Goal: Task Accomplishment & Management: Use online tool/utility

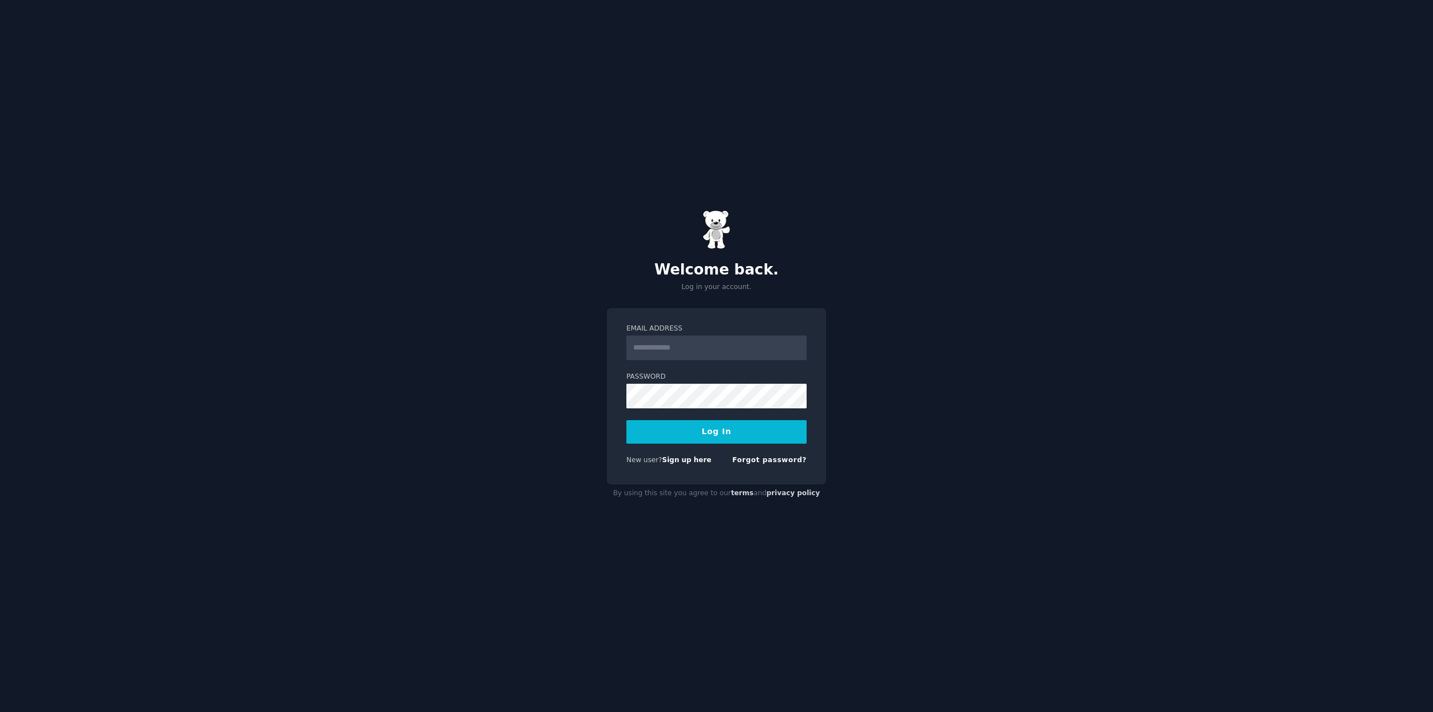
click at [756, 345] on input "Email Address" at bounding box center [717, 347] width 180 height 25
drag, startPoint x: 752, startPoint y: 345, endPoint x: 592, endPoint y: 347, distance: 160.2
click at [592, 347] on div "**********" at bounding box center [716, 356] width 1433 height 712
type input "**********"
click at [715, 435] on button "Log In" at bounding box center [717, 432] width 180 height 24
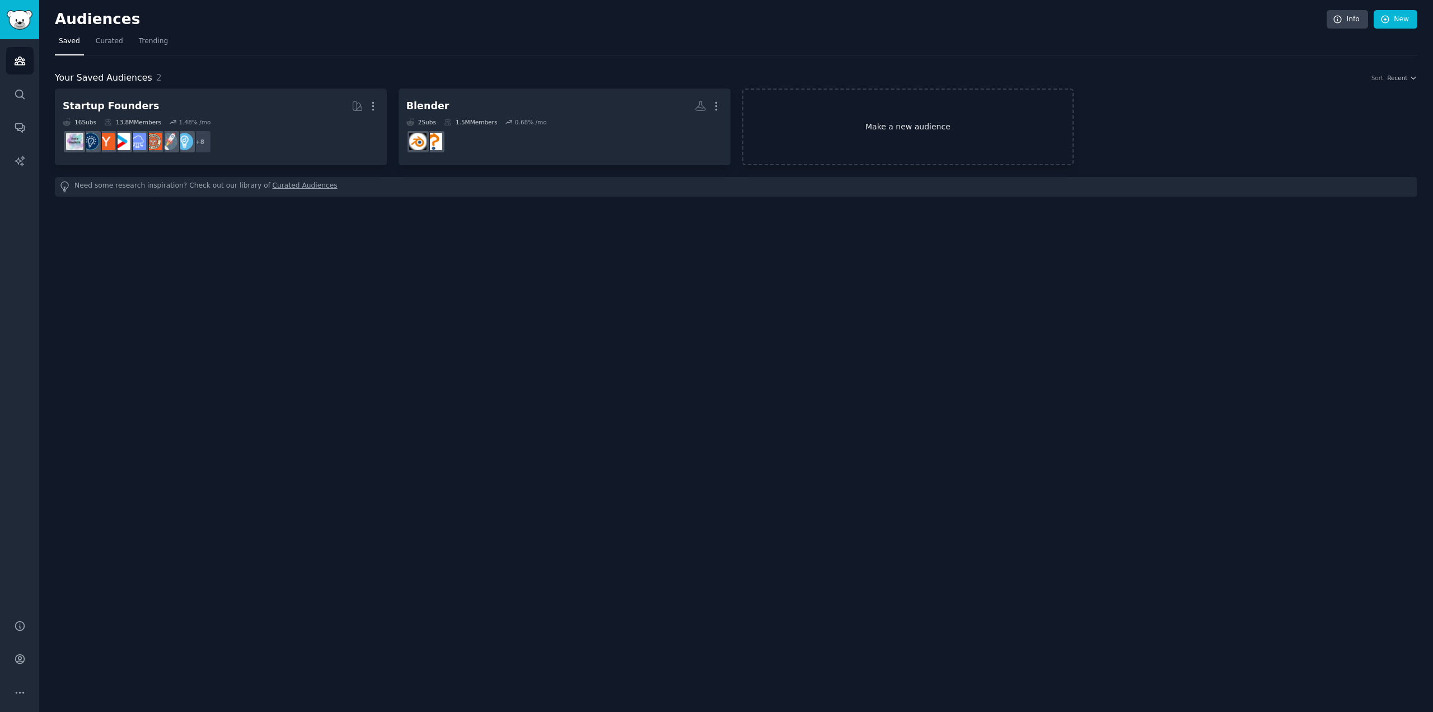
click at [852, 119] on link "Make a new audience" at bounding box center [908, 126] width 332 height 77
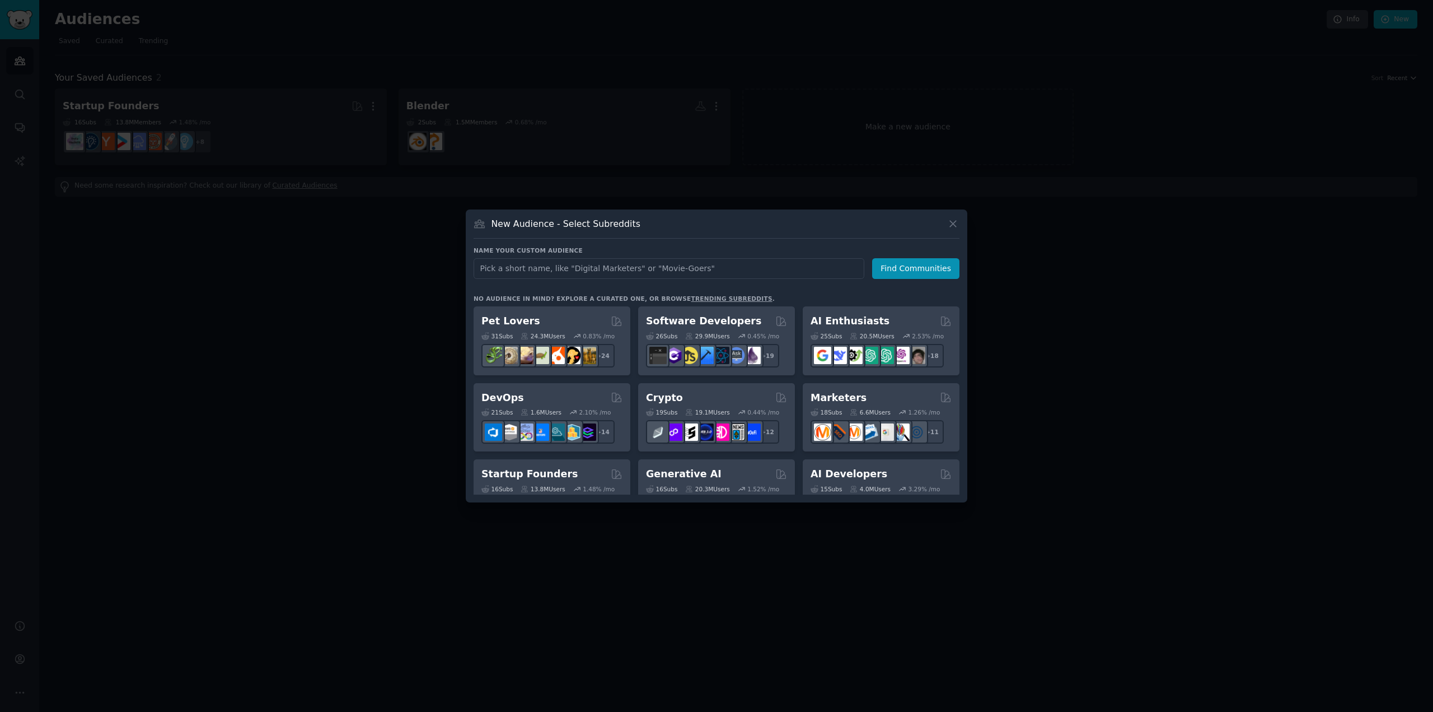
click at [642, 261] on input "text" at bounding box center [669, 268] width 391 height 21
drag, startPoint x: 511, startPoint y: 260, endPoint x: 433, endPoint y: 259, distance: 77.3
click at [437, 259] on div "​ New Audience - Select Subreddits Name your custom audience Audience Name BLen…" at bounding box center [717, 356] width 1426 height 712
type input "Blender"
click at [907, 277] on button "Find Communities" at bounding box center [915, 268] width 87 height 21
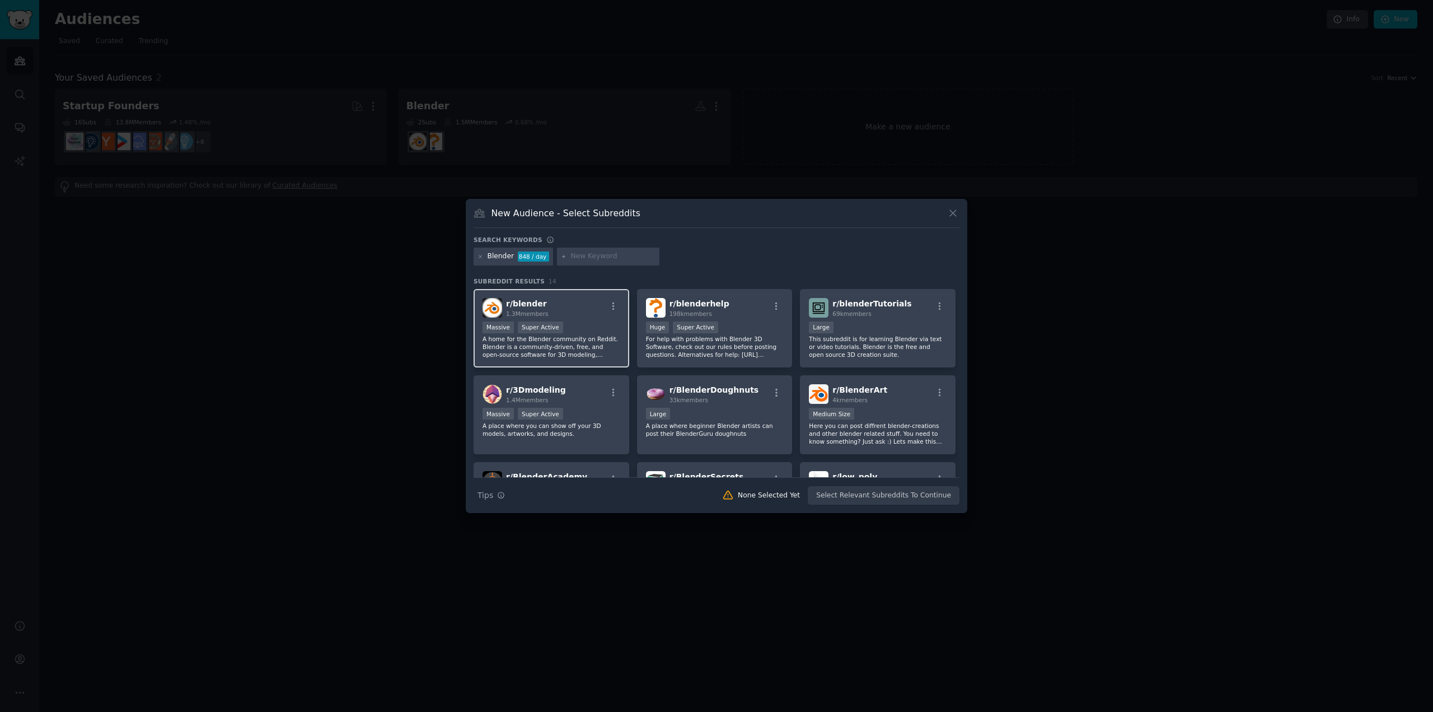
click at [571, 312] on div "r/ blender 1.3M members" at bounding box center [552, 308] width 138 height 20
click at [754, 344] on p "For help with problems with Blender 3D Software, check out our rules before pos…" at bounding box center [715, 347] width 138 height 24
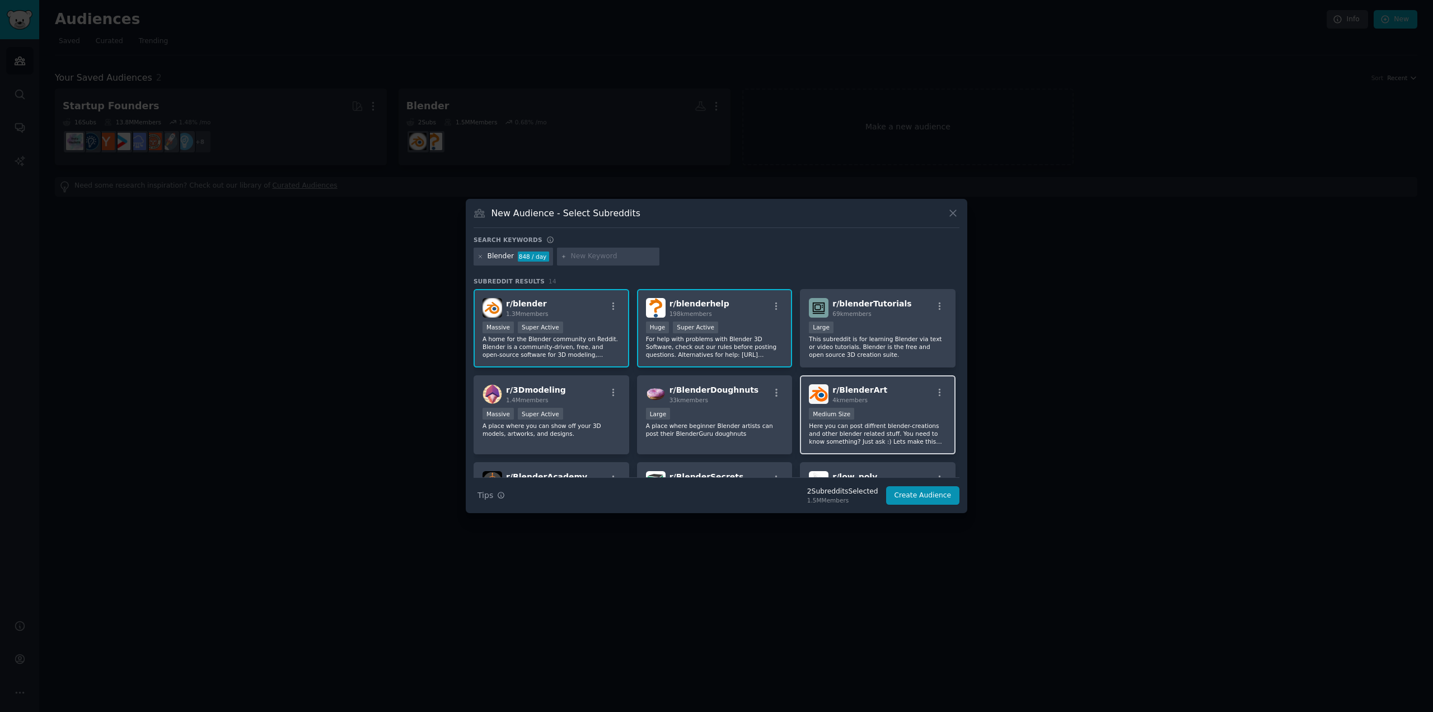
click at [882, 389] on div "r/ BlenderArt 4k members" at bounding box center [878, 394] width 138 height 20
click at [881, 349] on p "This subreddit is for learning Blender via text or video tutorials. Blender is …" at bounding box center [878, 347] width 138 height 24
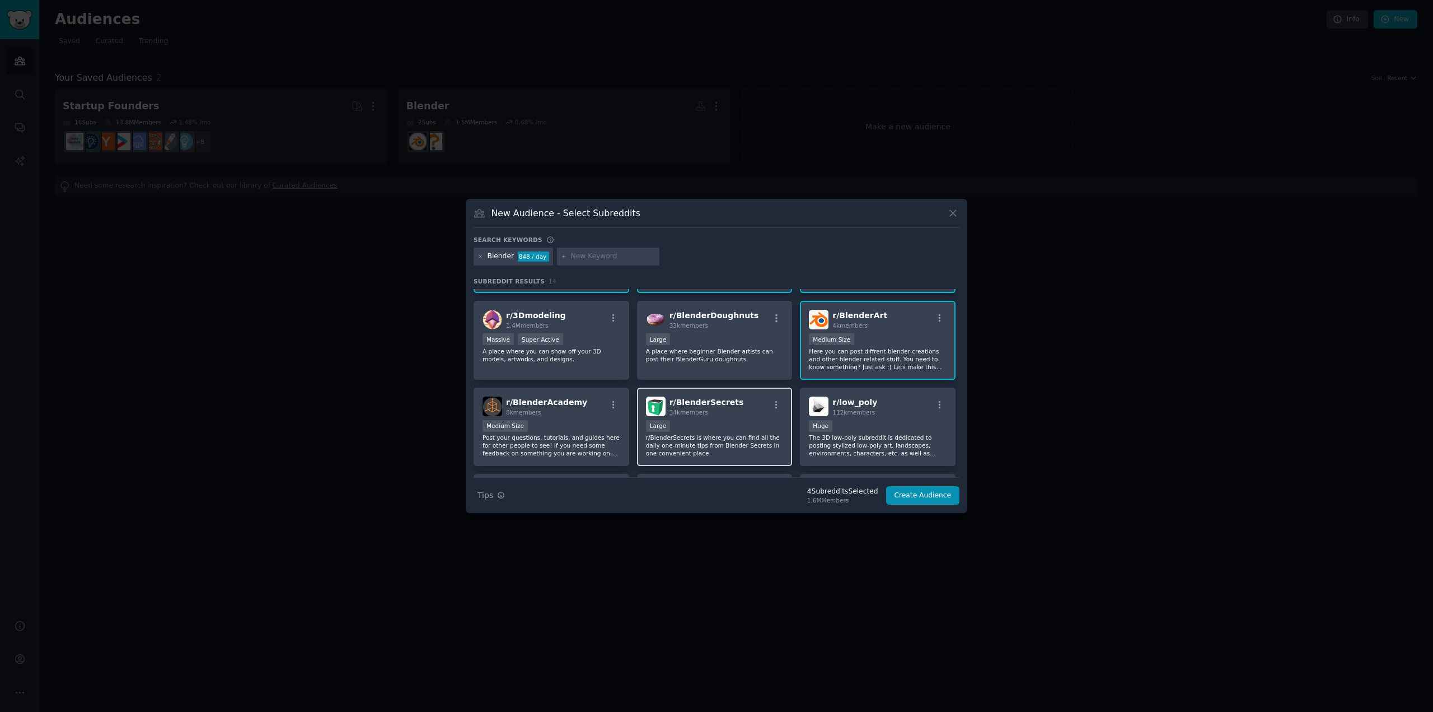
scroll to position [112, 0]
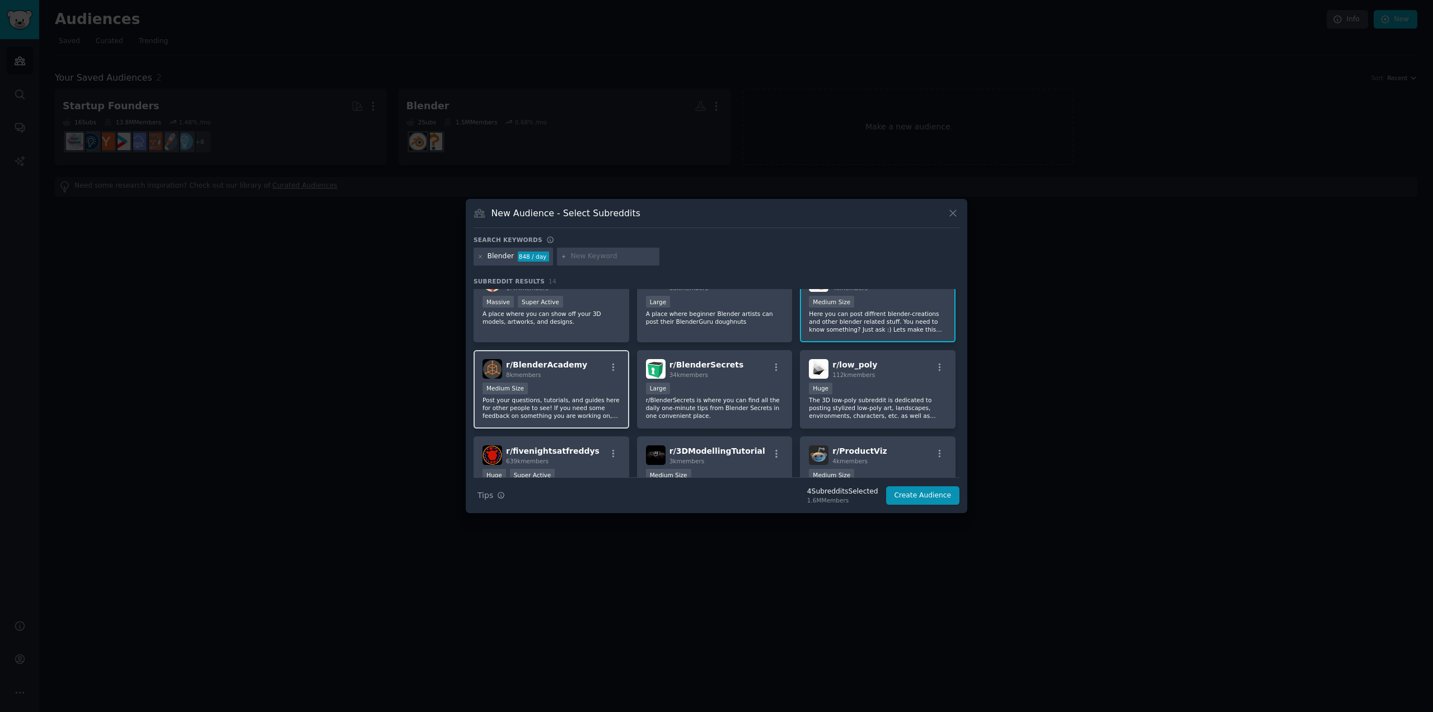
click at [568, 402] on p "Post your questions, tutorials, and guides here for other people to see! If you…" at bounding box center [552, 408] width 138 height 24
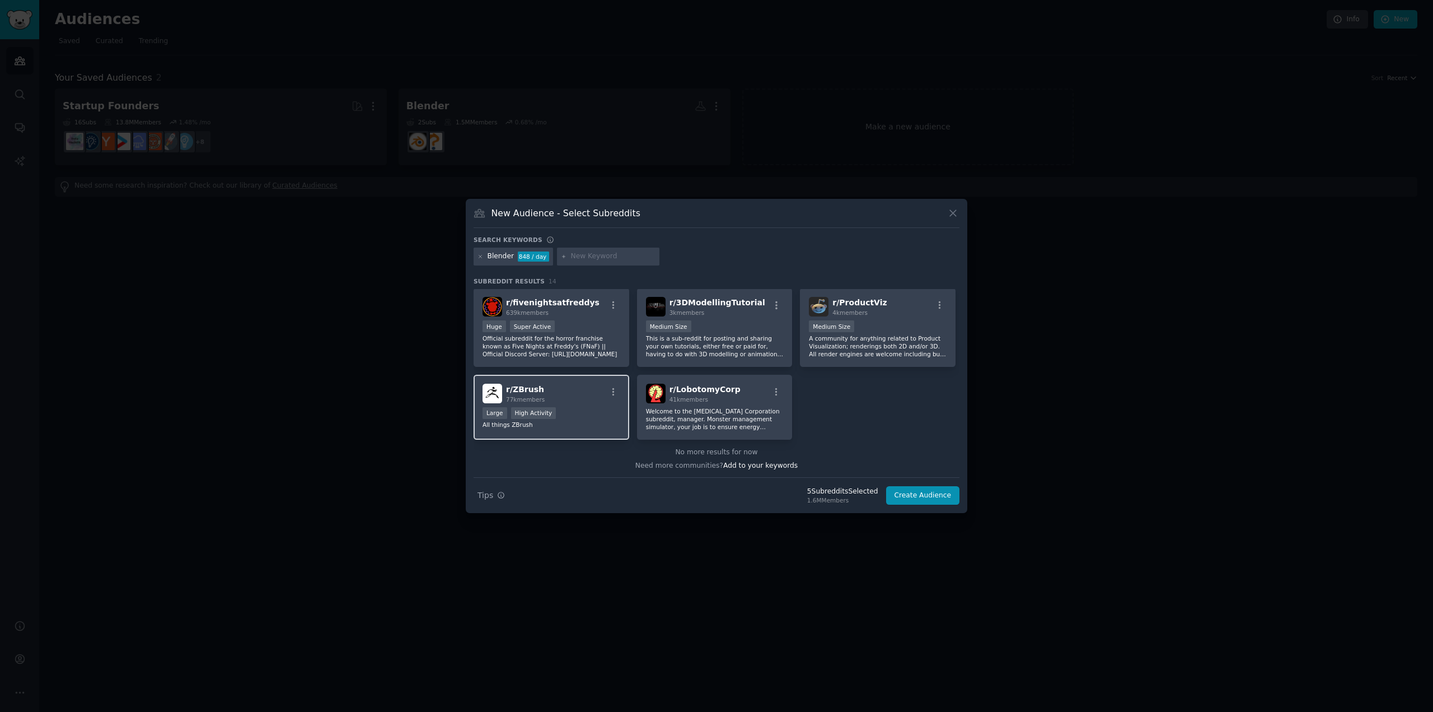
scroll to position [262, 0]
click at [721, 354] on p "This is a sub-reddit for posting and sharing your own tutorials, either free or…" at bounding box center [715, 345] width 138 height 24
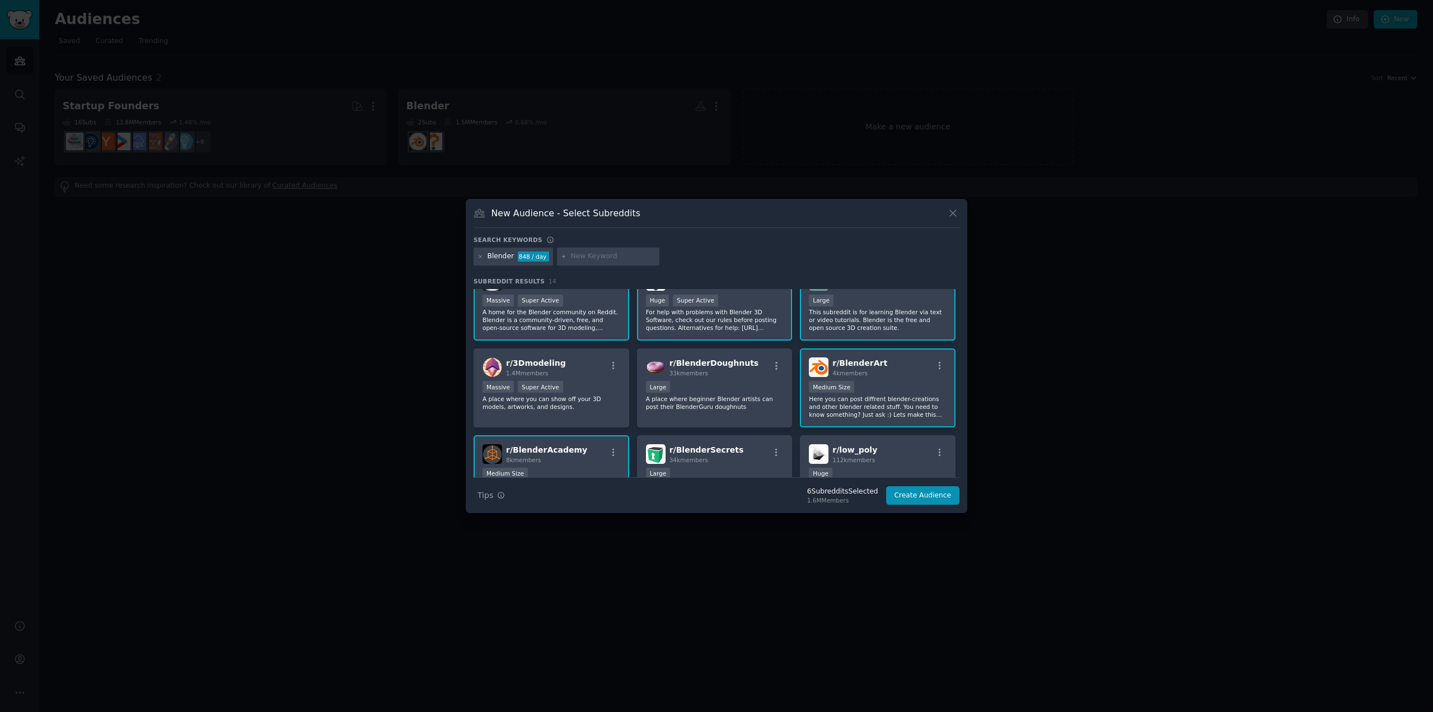
scroll to position [0, 0]
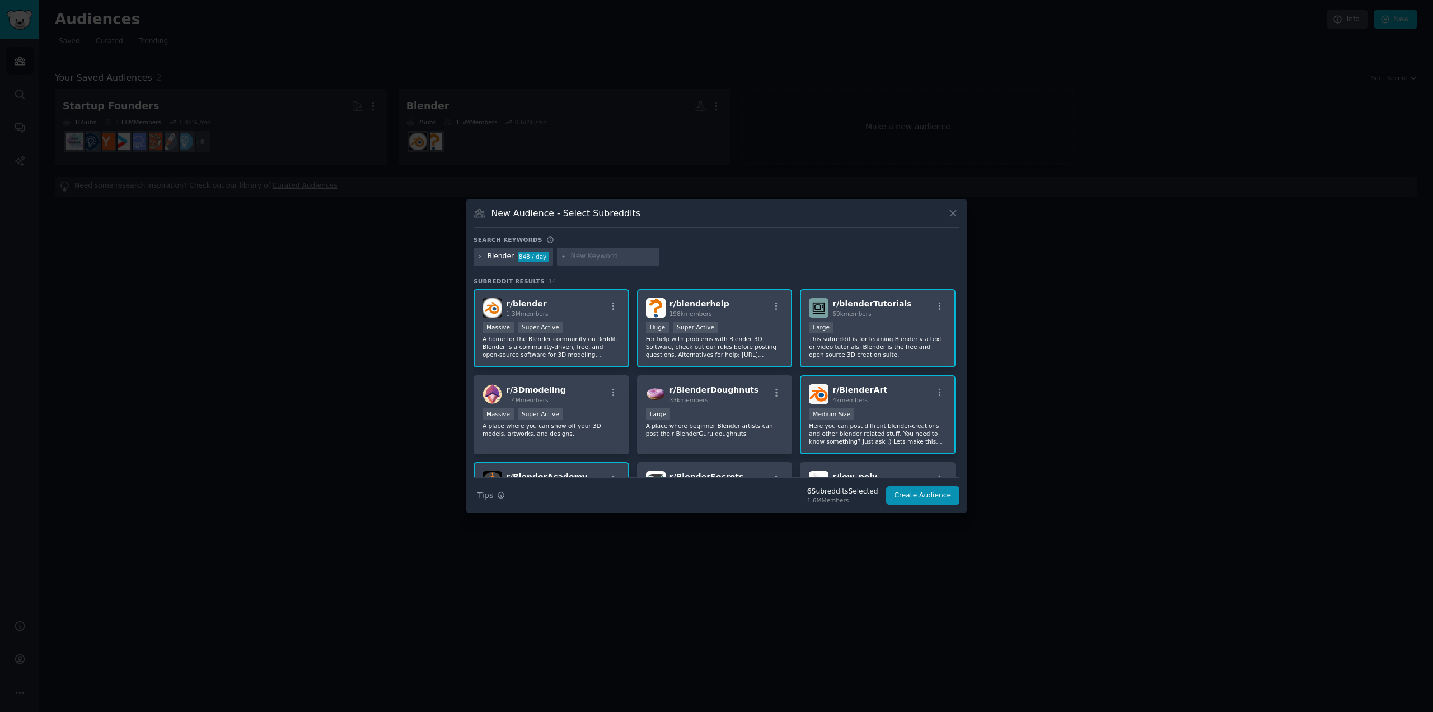
click at [588, 255] on input "text" at bounding box center [613, 256] width 85 height 10
click at [477, 255] on div "Blender 848 / day" at bounding box center [514, 256] width 80 height 18
click at [479, 255] on icon at bounding box center [481, 257] width 6 height 6
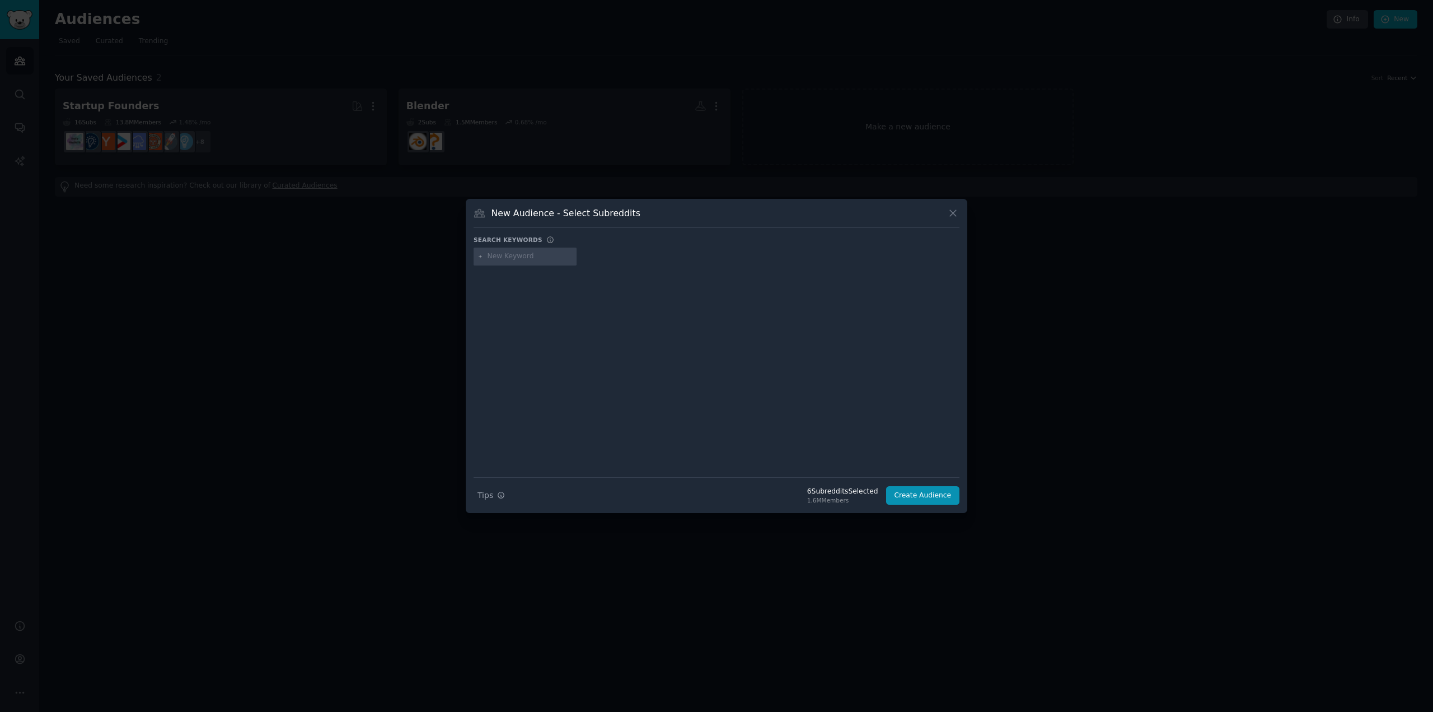
click at [518, 256] on input "text" at bounding box center [530, 256] width 85 height 10
type input "VFX"
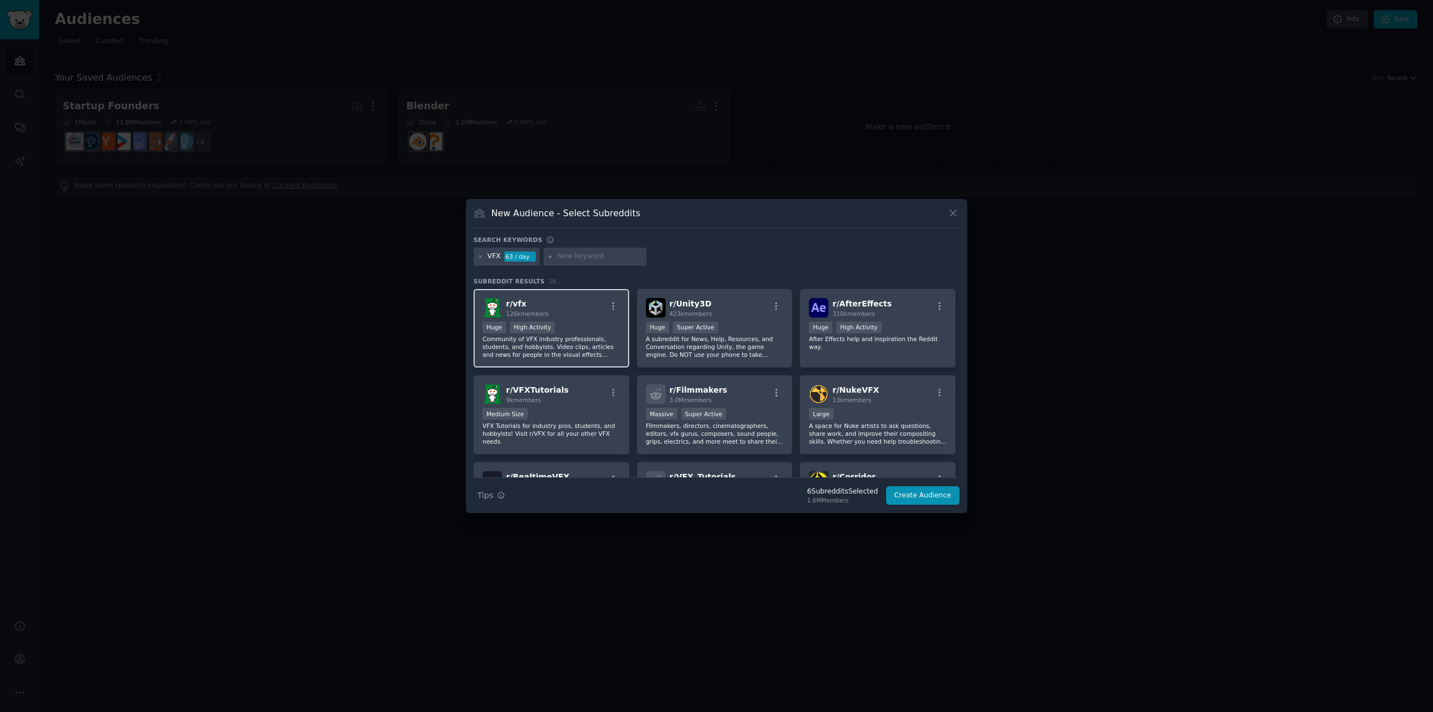
click at [573, 307] on div "r/ vfx 126k members" at bounding box center [552, 308] width 138 height 20
click at [561, 396] on div "r/ VFXTutorials 9k members" at bounding box center [552, 394] width 138 height 20
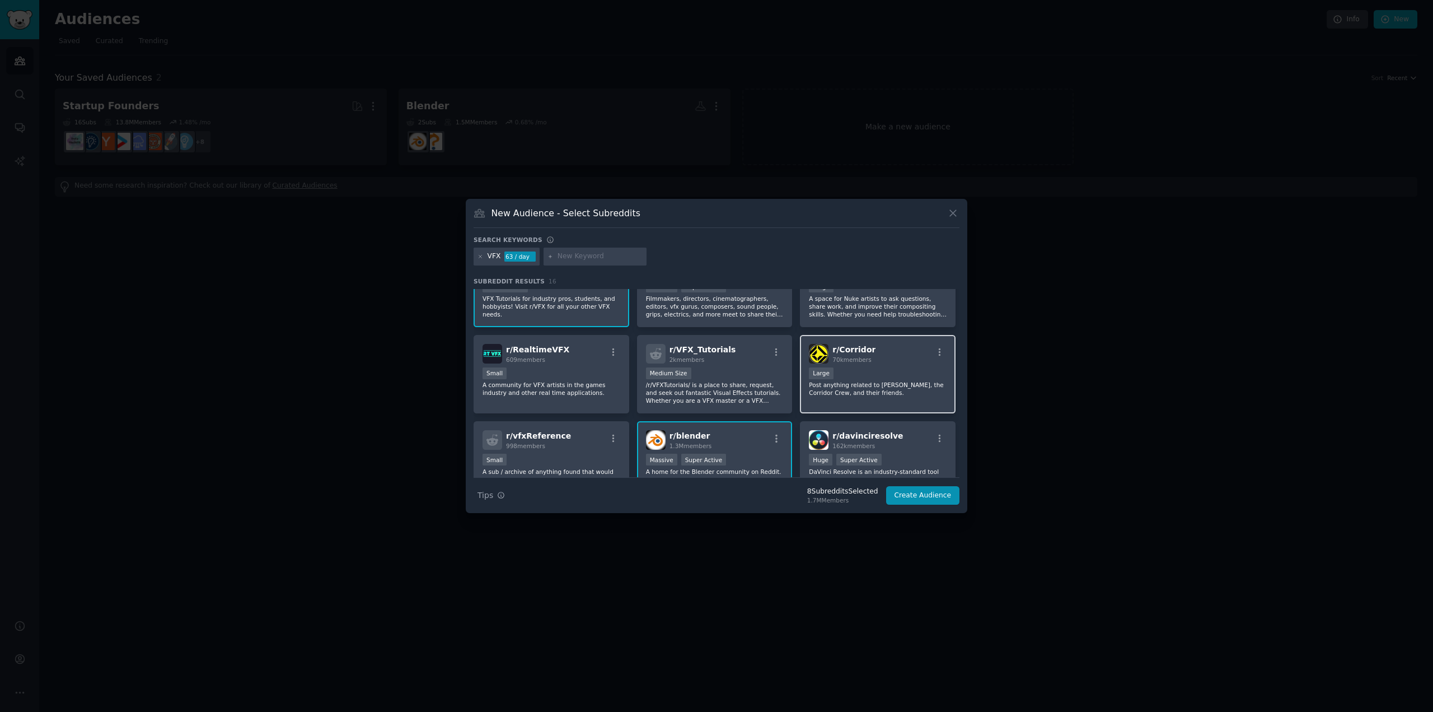
scroll to position [224, 0]
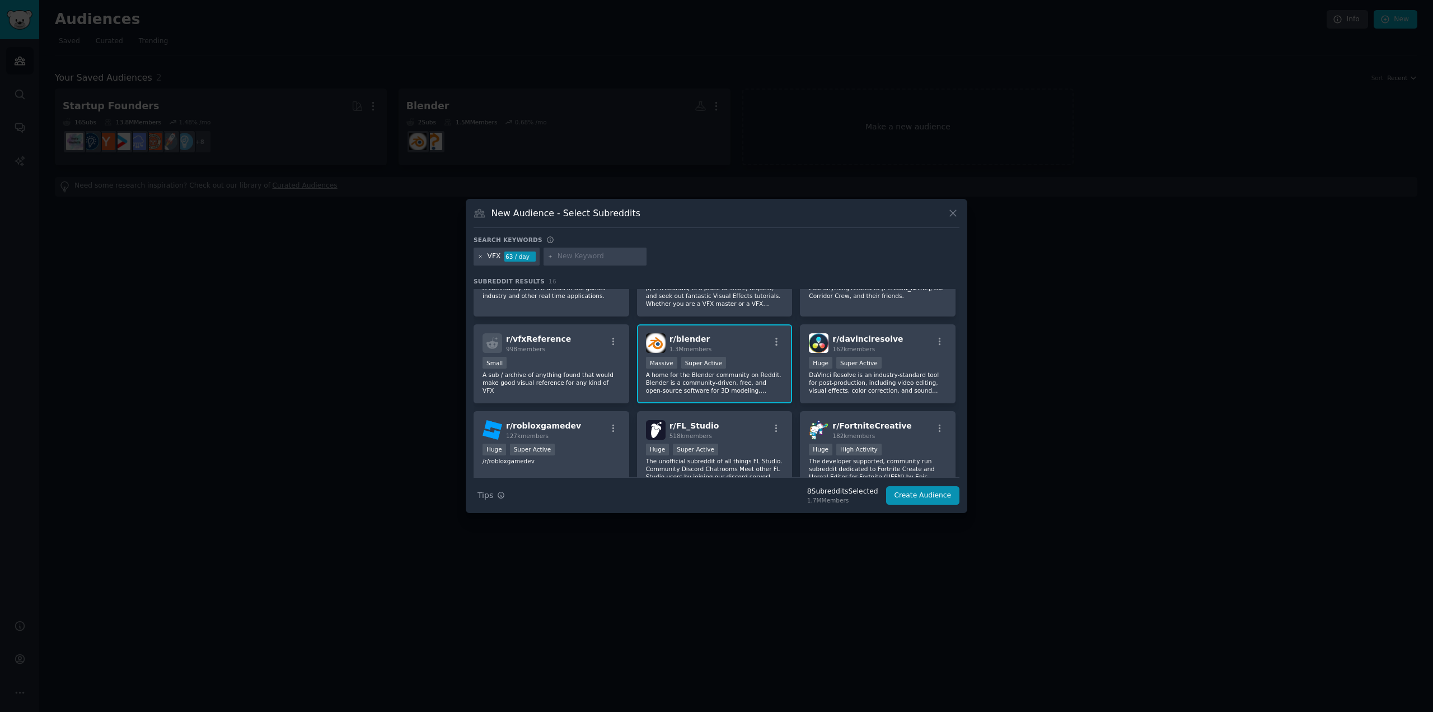
click at [480, 255] on icon at bounding box center [481, 257] width 6 height 6
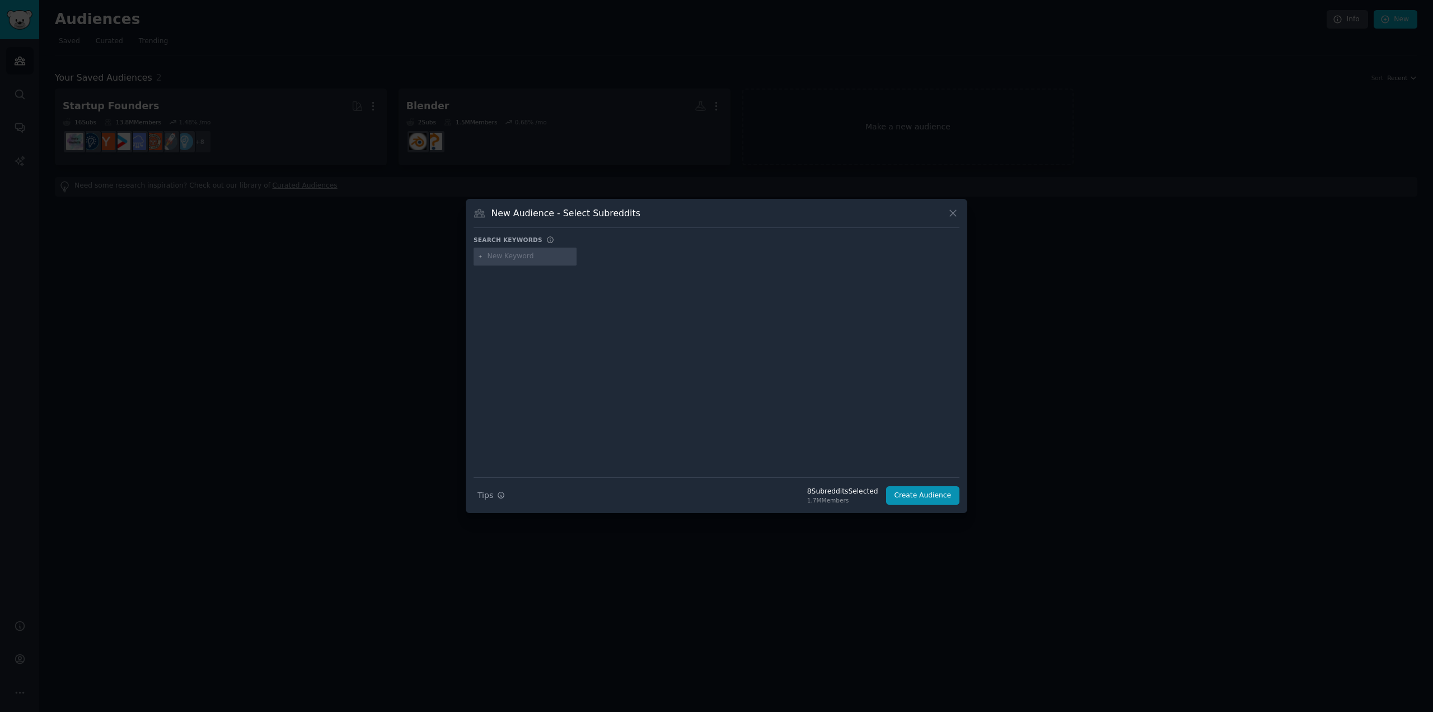
click at [543, 261] on input "text" at bounding box center [530, 256] width 85 height 10
type input "Tracking"
type input "Motion tracking"
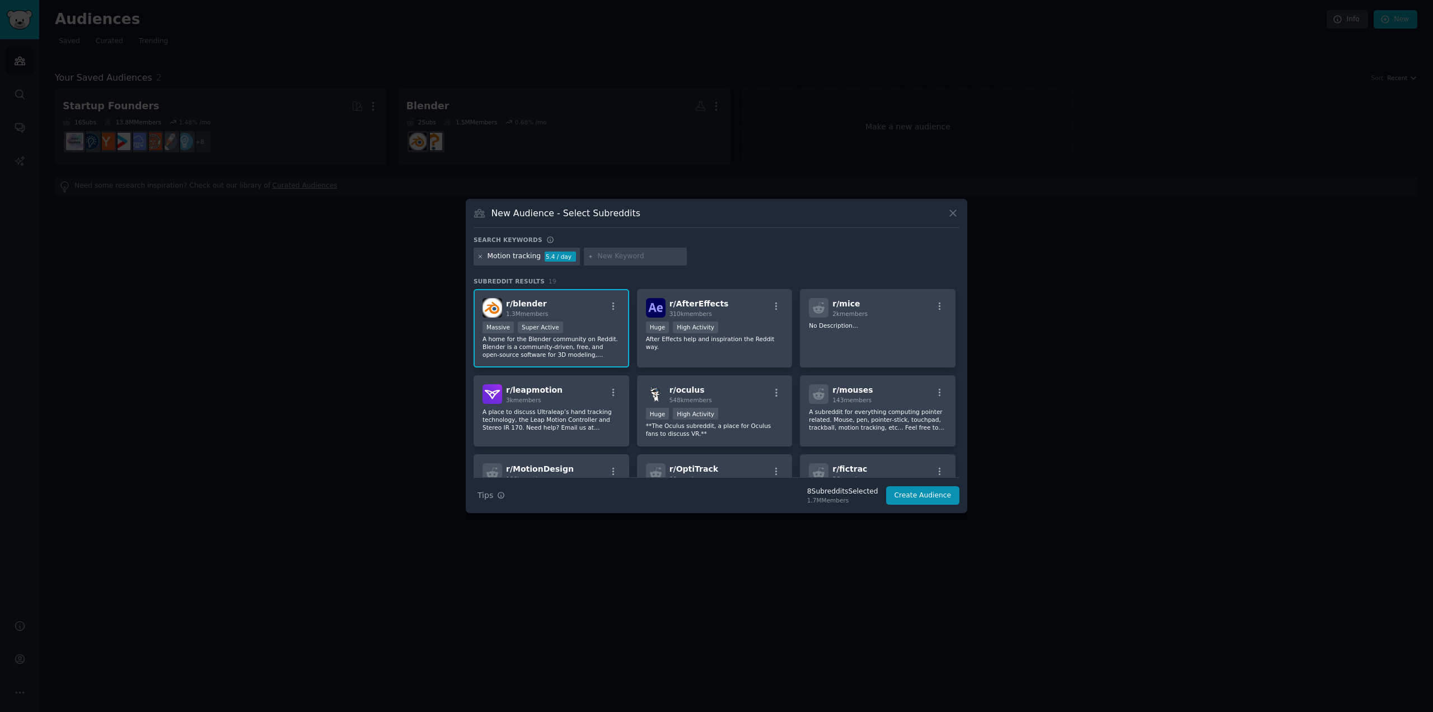
click at [482, 256] on icon at bounding box center [481, 257] width 6 height 6
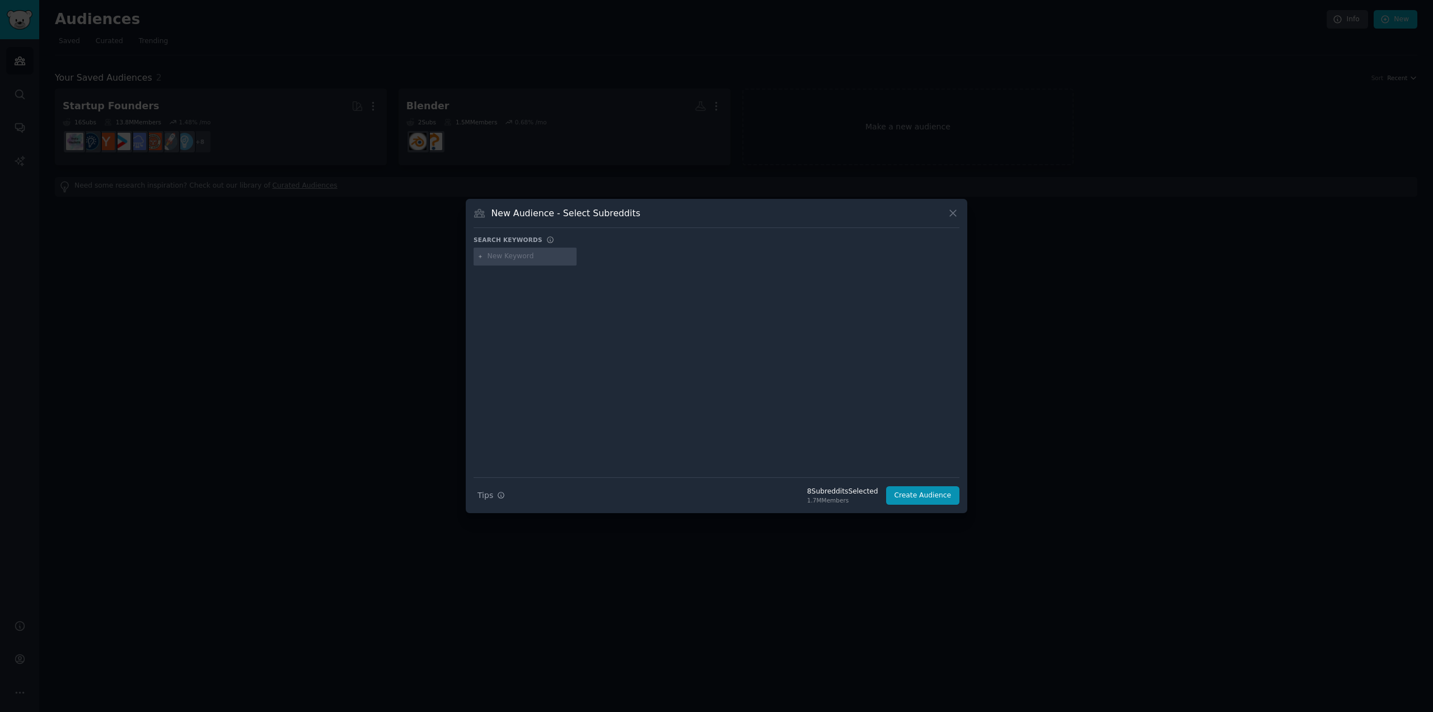
click at [505, 256] on input "text" at bounding box center [530, 256] width 85 height 10
type input "Camera tracking"
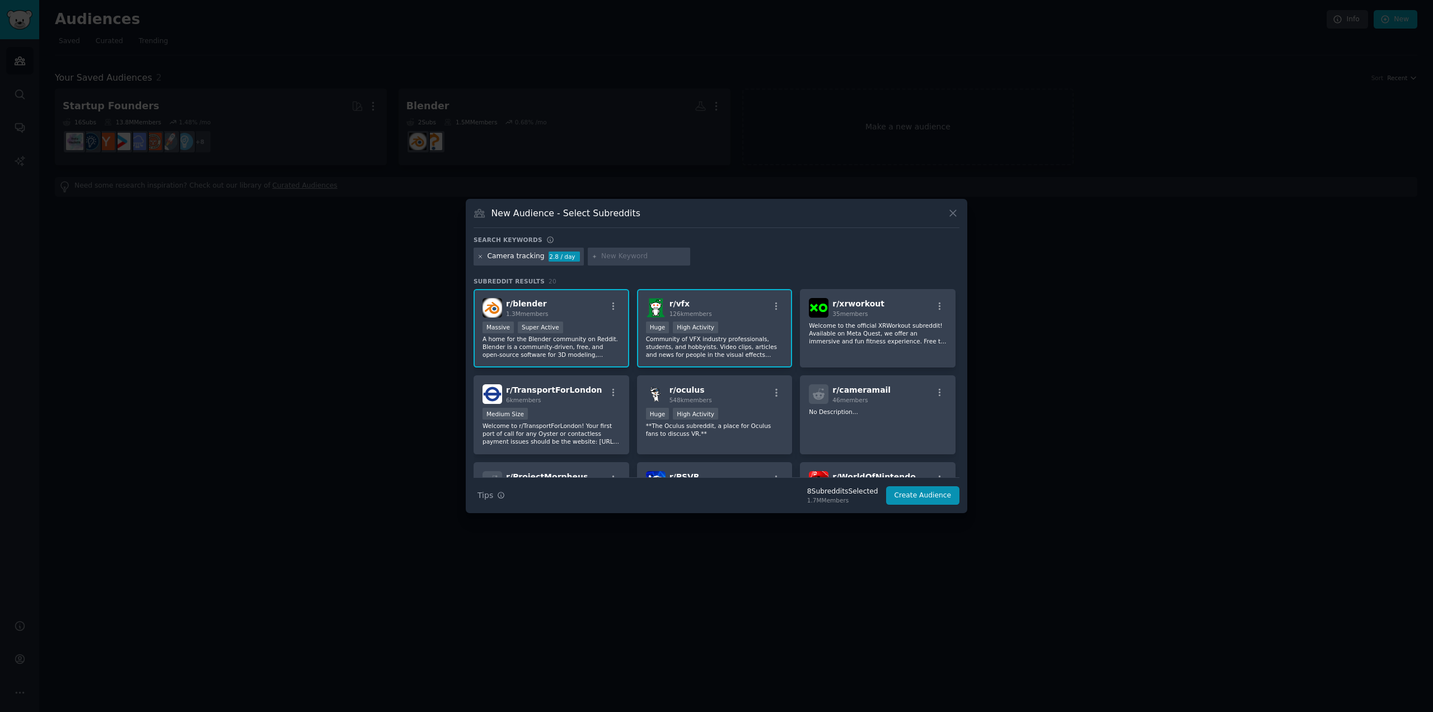
click at [479, 257] on icon at bounding box center [481, 257] width 6 height 6
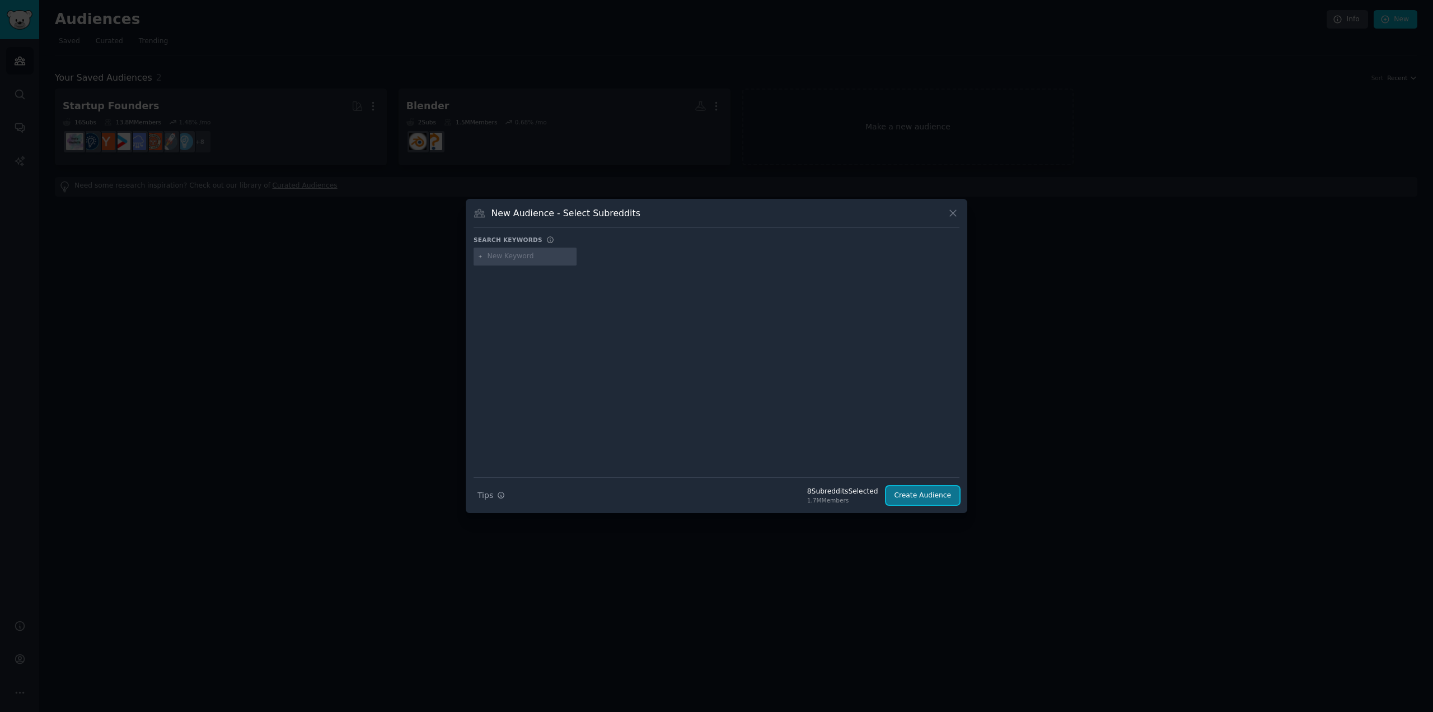
click at [926, 494] on button "Create Audience" at bounding box center [923, 495] width 74 height 19
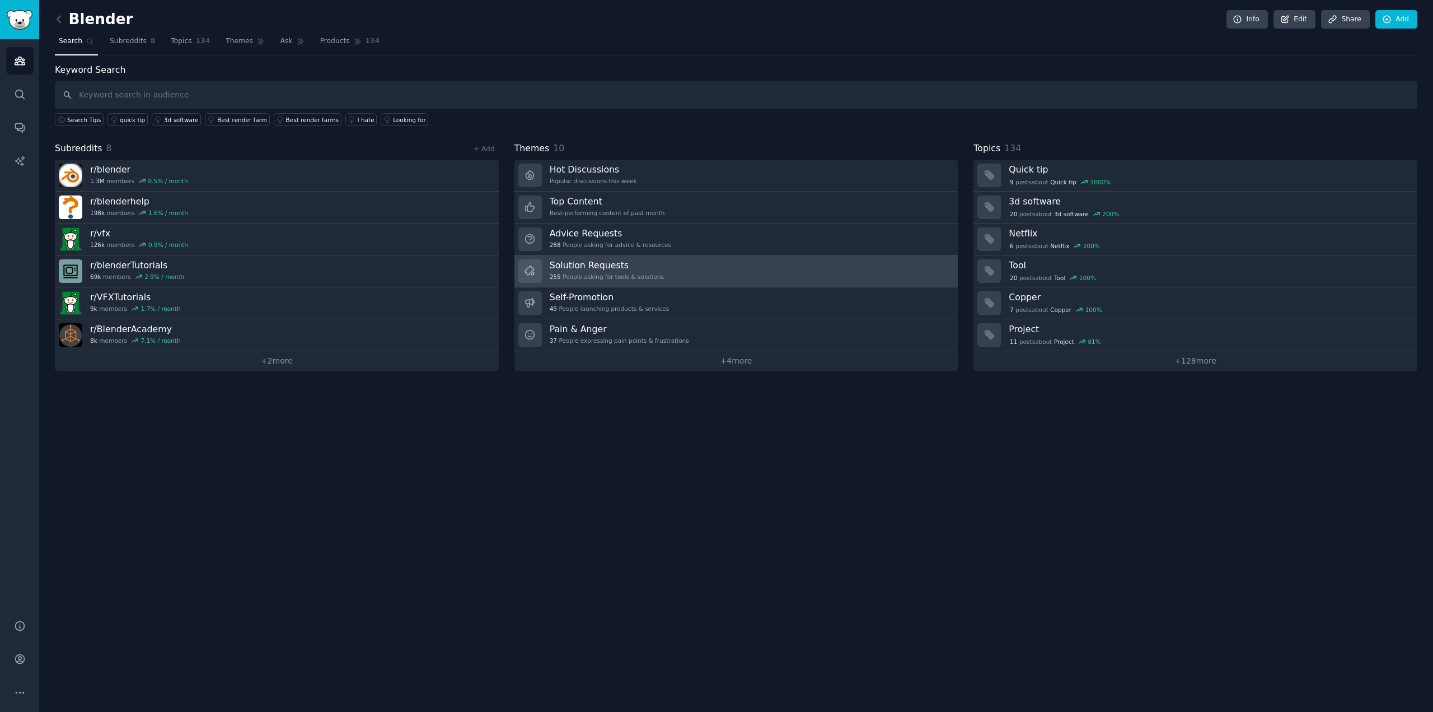
click at [731, 265] on link "Solution Requests 255 People asking for tools & solutions" at bounding box center [737, 271] width 444 height 32
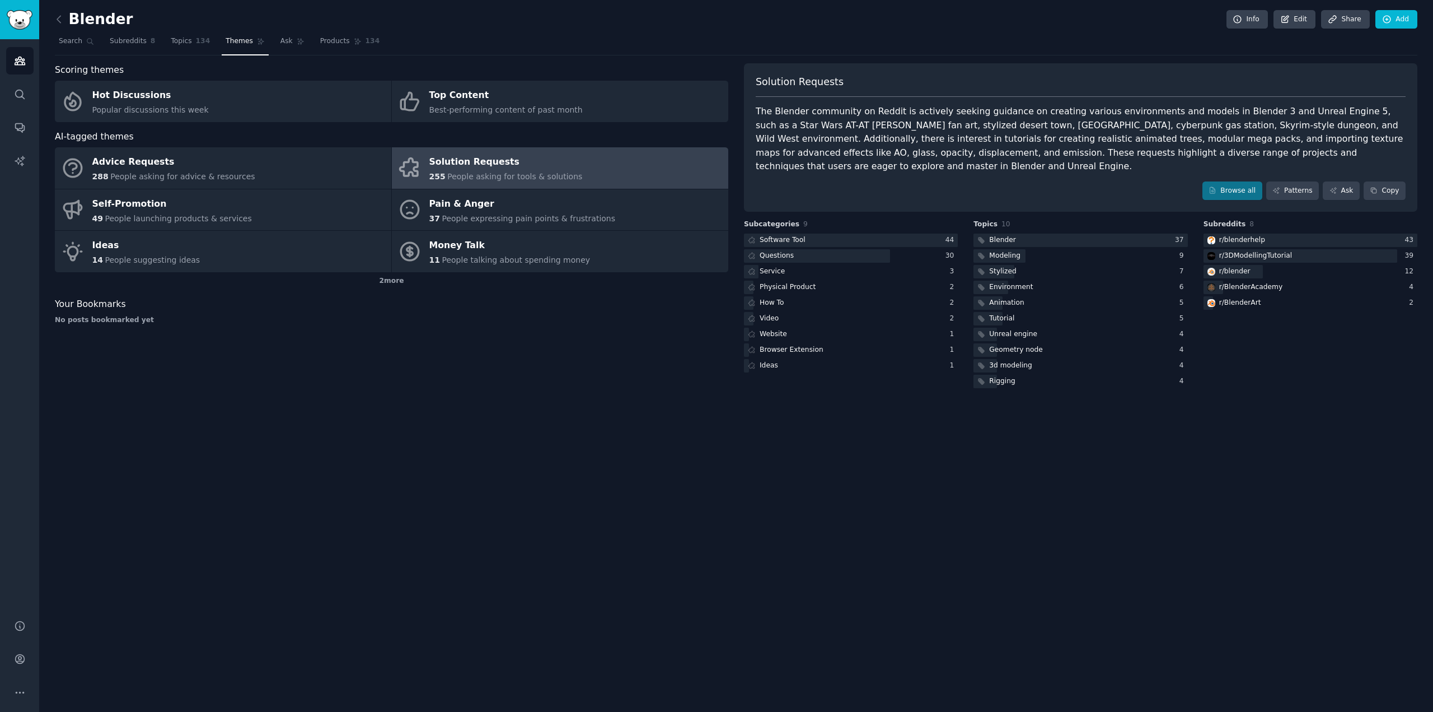
click at [1241, 189] on div "Solution Requests The Blender community on Reddit is actively seeking guidance …" at bounding box center [1081, 137] width 674 height 149
click at [1247, 181] on link "Browse all" at bounding box center [1233, 190] width 60 height 19
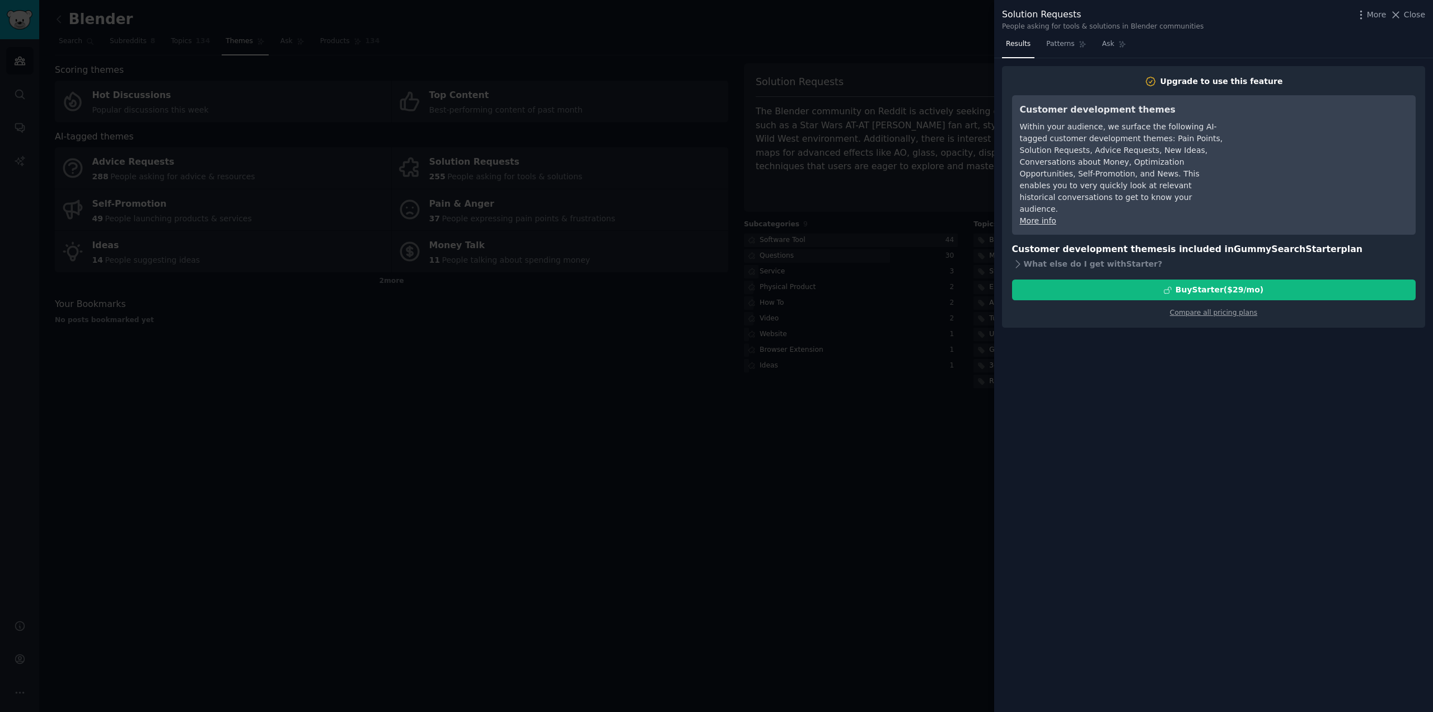
click at [947, 208] on div at bounding box center [716, 356] width 1433 height 712
